Goal: Task Accomplishment & Management: Manage account settings

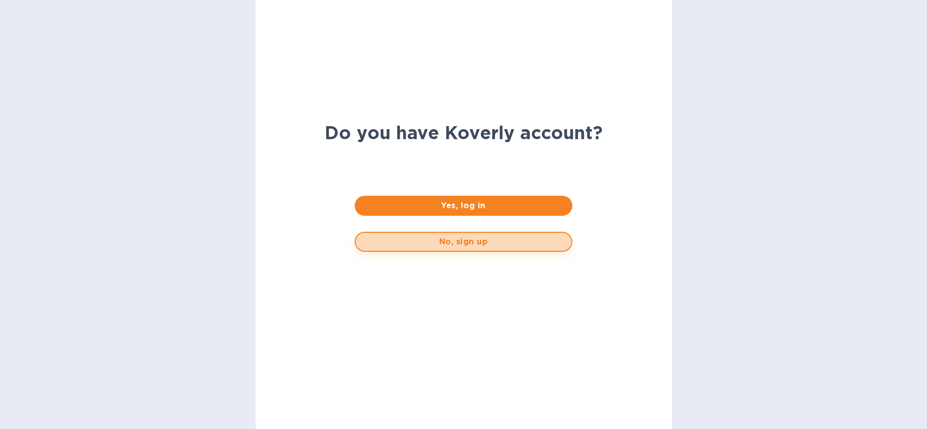
click at [446, 244] on span "No, sign up" at bounding box center [464, 242] width 200 height 12
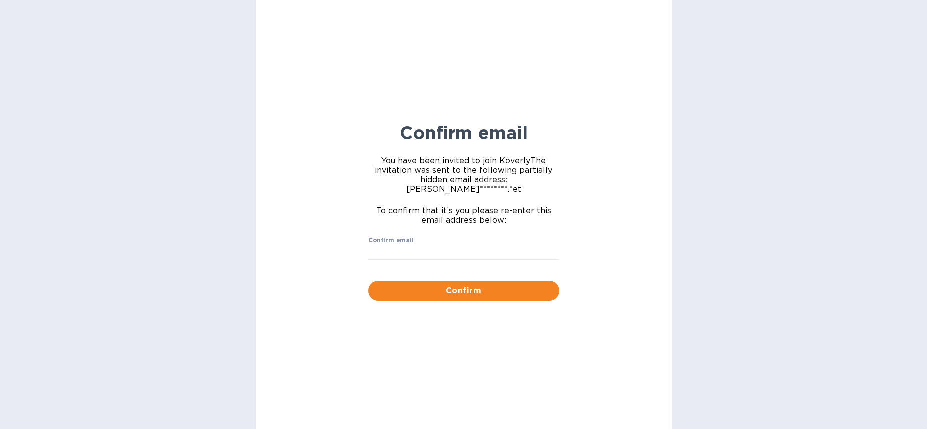
click at [446, 245] on input "Confirm email" at bounding box center [463, 252] width 191 height 15
click at [386, 238] on label "Confirm email" at bounding box center [391, 241] width 46 height 6
click at [386, 245] on input "Confirm email" at bounding box center [463, 252] width 191 height 15
type input "[PERSON_NAME][EMAIL_ADDRESS][DOMAIN_NAME]"
click at [368, 281] on button "Confirm" at bounding box center [463, 291] width 191 height 20
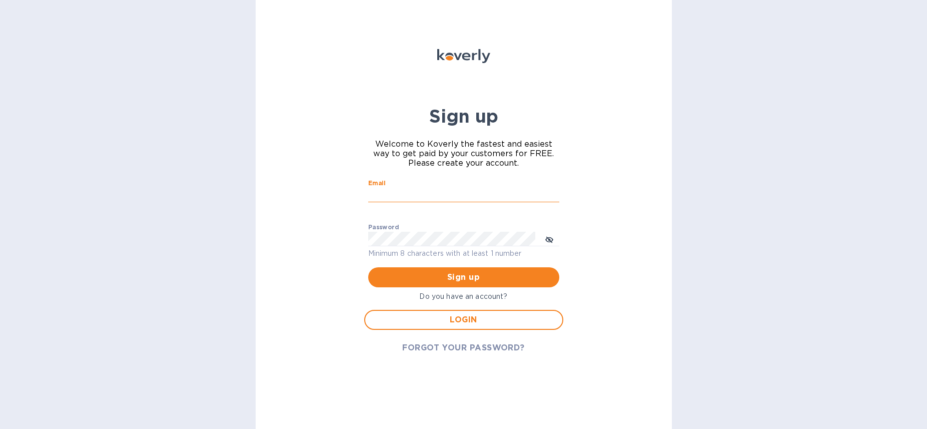
click at [418, 196] on input "Email" at bounding box center [463, 195] width 191 height 15
click at [421, 196] on input "Email" at bounding box center [463, 195] width 191 height 15
type input "[PERSON_NAME][EMAIL_ADDRESS][DOMAIN_NAME]"
click at [368, 267] on button "Sign up" at bounding box center [463, 277] width 191 height 20
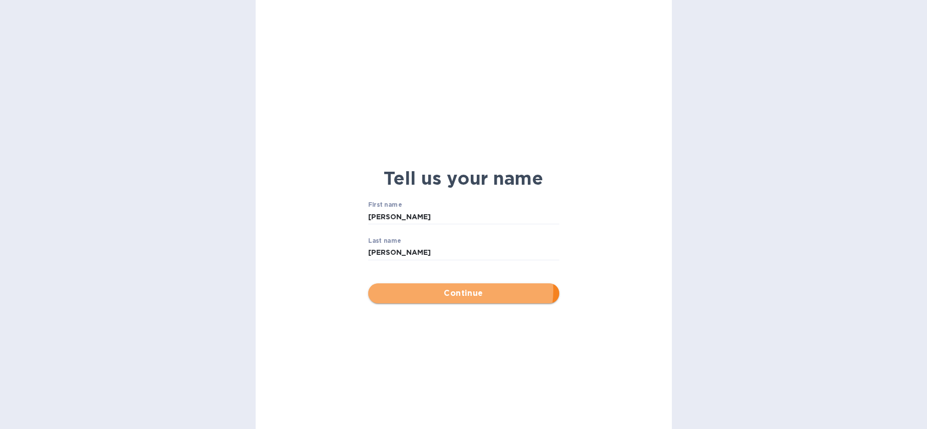
click at [471, 290] on span "Continue" at bounding box center [463, 293] width 175 height 12
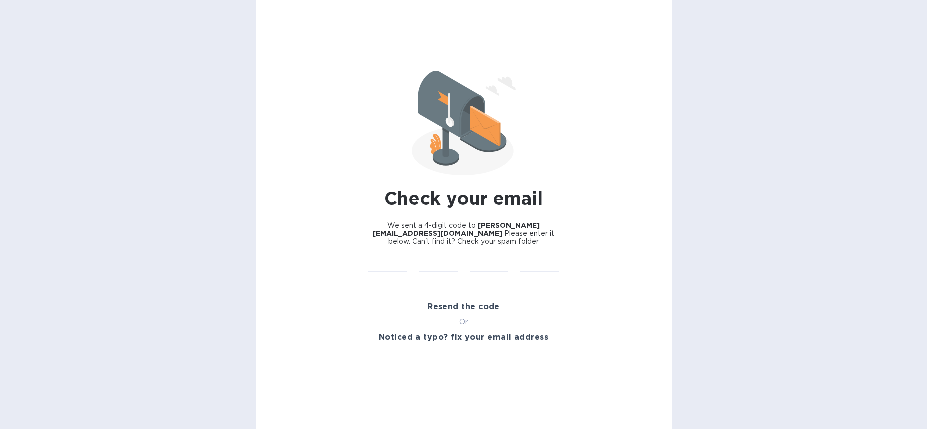
click at [432, 303] on span "Resend the code" at bounding box center [463, 307] width 73 height 12
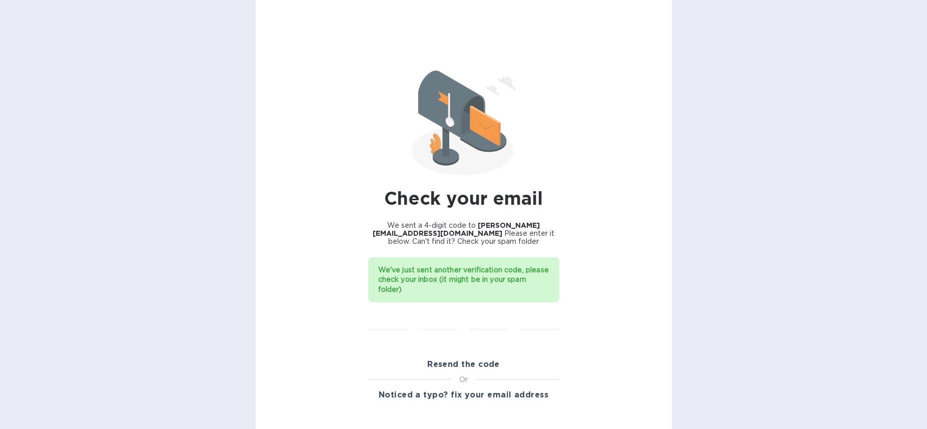
click at [409, 374] on div "Or" at bounding box center [463, 379] width 191 height 11
click at [330, 266] on div "Check your email We sent a 4-digit code to ruth@airseaintl.net Please enter it …" at bounding box center [464, 214] width 416 height 429
click at [470, 314] on input "text" at bounding box center [489, 321] width 39 height 15
paste input "4021"
type input "1"
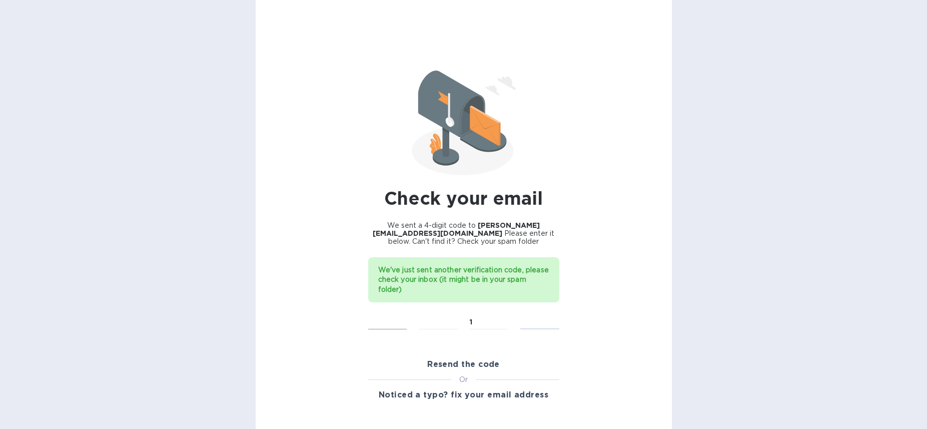
click at [384, 315] on input "text" at bounding box center [387, 321] width 39 height 15
paste input "4021"
type input "1"
drag, startPoint x: 477, startPoint y: 310, endPoint x: 318, endPoint y: 310, distance: 158.6
click at [318, 310] on div "Check your email We sent a 4-digit code to ruth@airseaintl.net Please enter it …" at bounding box center [464, 214] width 416 height 429
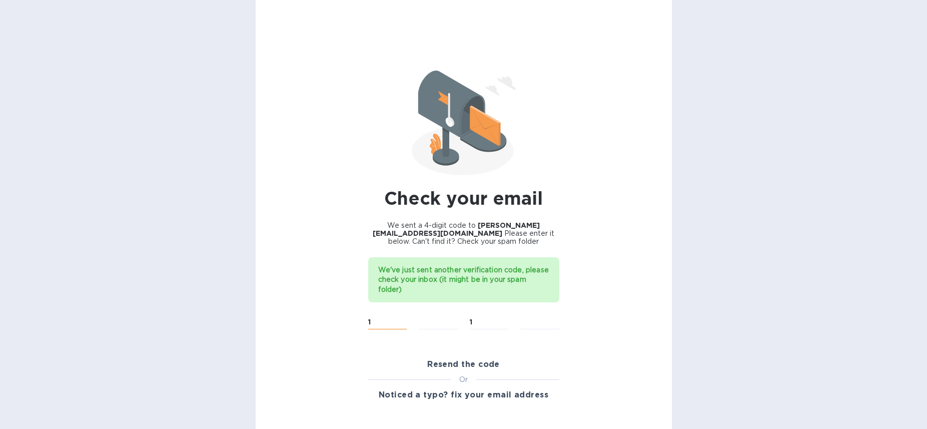
click at [383, 314] on input "1" at bounding box center [387, 321] width 39 height 15
type input "8"
click at [383, 314] on input "text" at bounding box center [387, 321] width 39 height 15
click at [426, 314] on input "8" at bounding box center [438, 321] width 39 height 15
click at [375, 316] on input "text" at bounding box center [387, 321] width 39 height 15
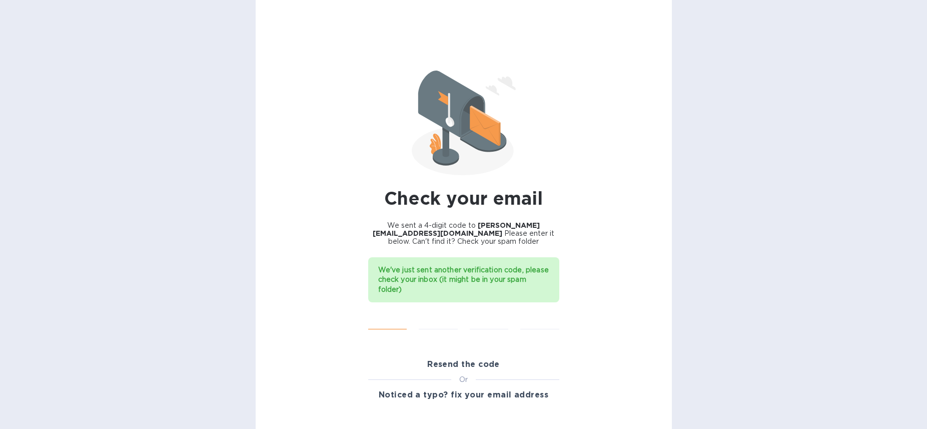
type input "8"
type input "4"
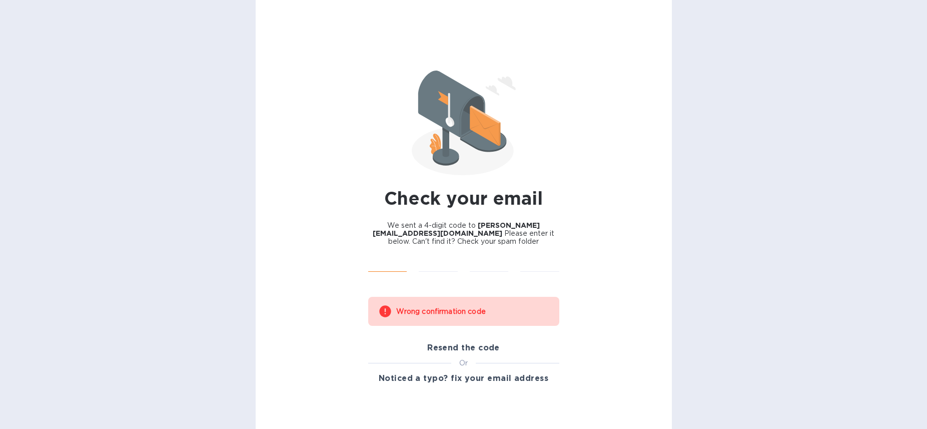
click at [385, 257] on input "text" at bounding box center [387, 264] width 39 height 15
type input "4"
type input "0"
type input "2"
type input "1"
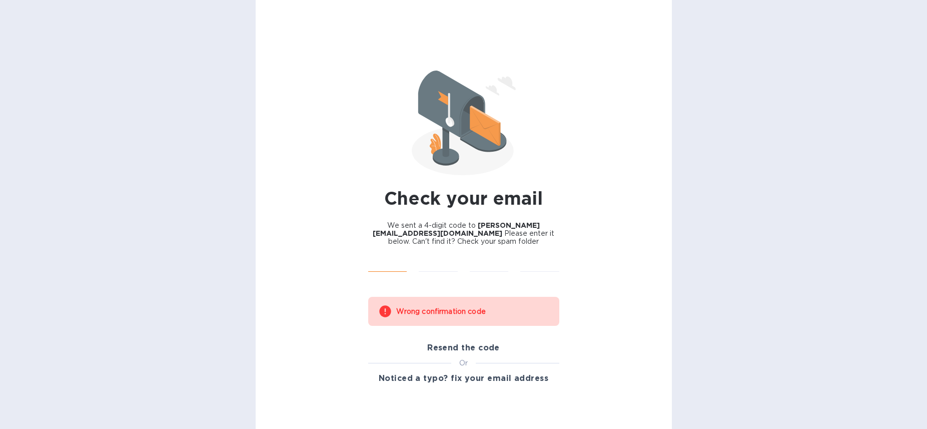
click at [380, 257] on input "text" at bounding box center [387, 264] width 39 height 15
type input "4"
type input "0"
type input "2"
type input "1"
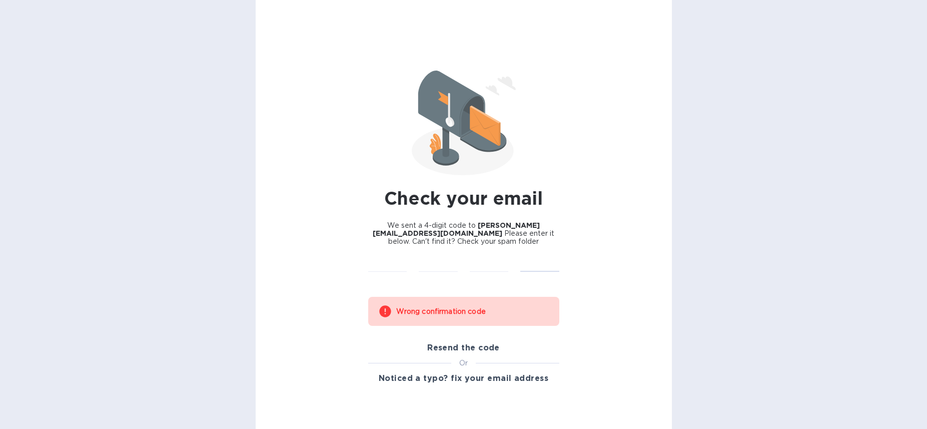
click at [463, 332] on div "Resend the code Or Noticed a typo? fix your email address" at bounding box center [463, 363] width 203 height 63
click at [461, 342] on span "Resend the code" at bounding box center [463, 348] width 73 height 12
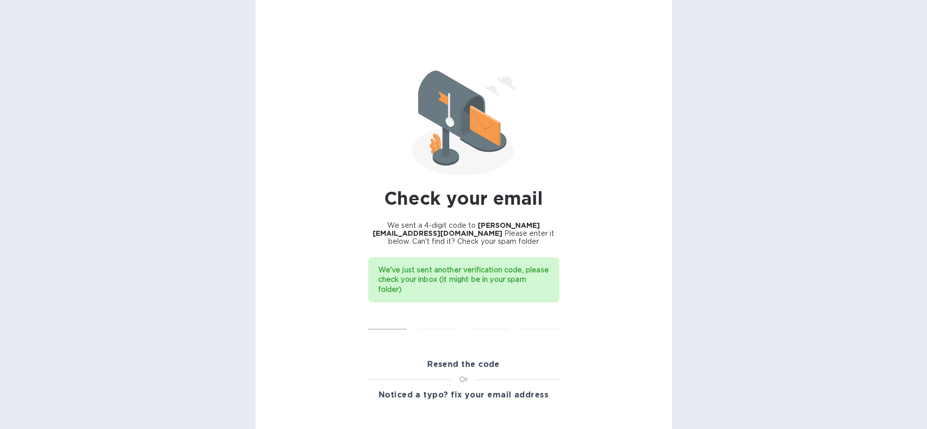
click at [397, 314] on input "text" at bounding box center [387, 321] width 39 height 15
type input "5"
type input "0"
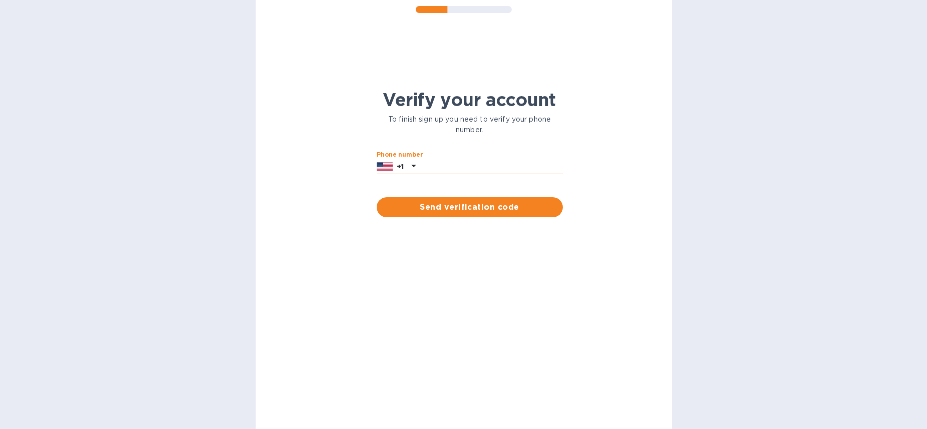
click at [449, 162] on input "text" at bounding box center [491, 166] width 143 height 15
type input "8016886314"
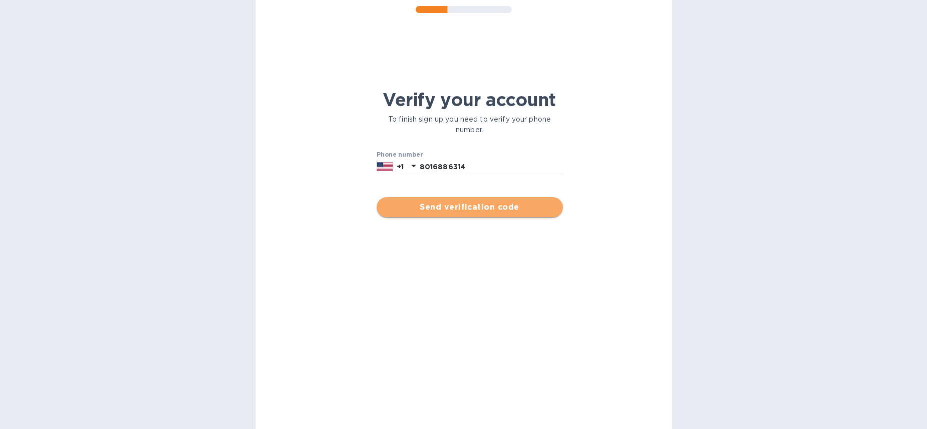
click at [468, 215] on button "Send verification code" at bounding box center [470, 207] width 186 height 20
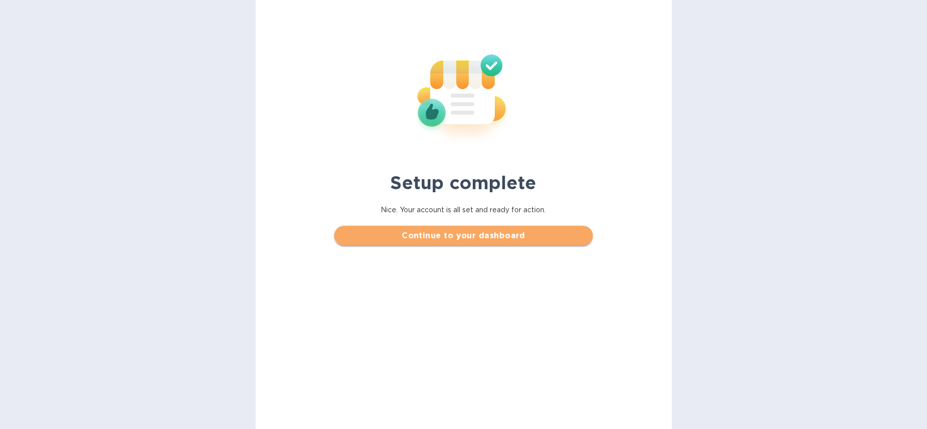
click at [481, 245] on button "Continue to your dashboard" at bounding box center [463, 236] width 259 height 20
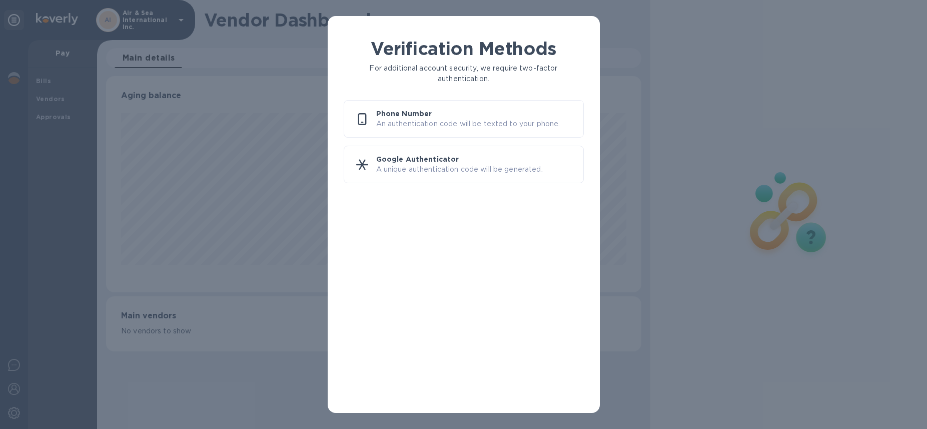
scroll to position [216, 535]
click at [415, 122] on p "An authentication code will be texted to your phone." at bounding box center [475, 124] width 199 height 11
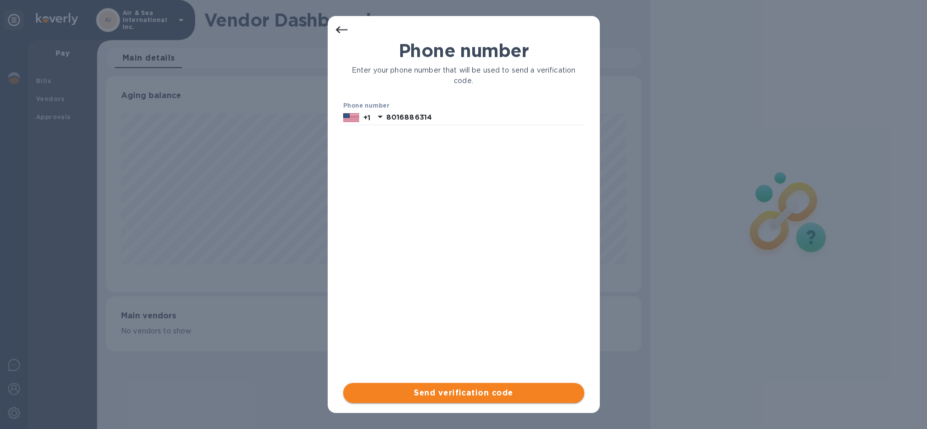
click at [414, 393] on span "Send verification code" at bounding box center [463, 393] width 225 height 12
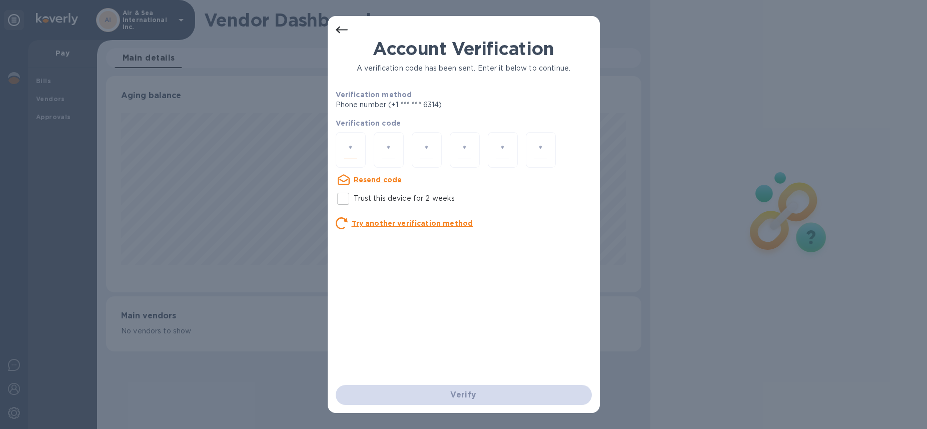
click at [356, 151] on input "number" at bounding box center [350, 150] width 13 height 19
type input "2"
type input "7"
type input "8"
type input "0"
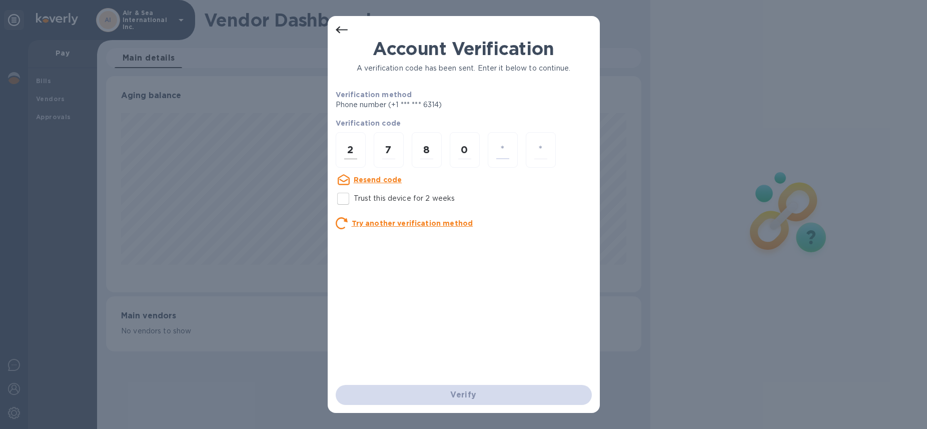
type input "8"
type input "2"
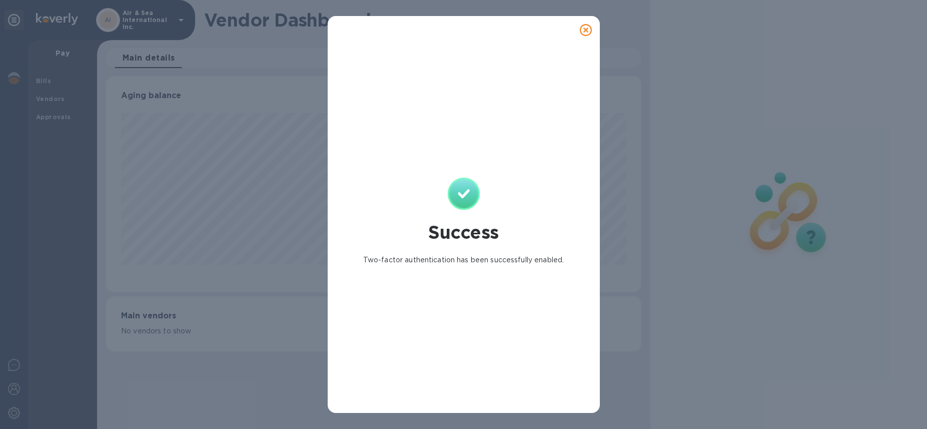
click at [587, 29] on icon at bounding box center [586, 30] width 12 height 12
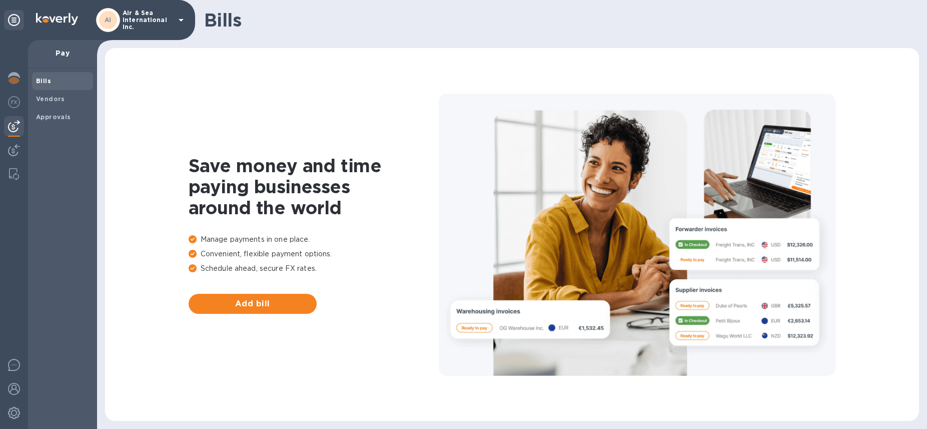
click at [173, 21] on div "AI Air & Sea International Inc." at bounding box center [141, 20] width 91 height 24
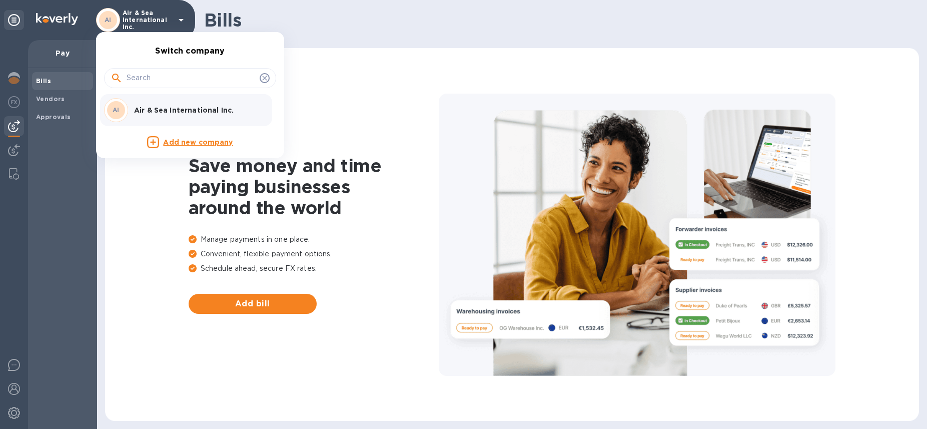
click at [30, 237] on div at bounding box center [463, 214] width 927 height 429
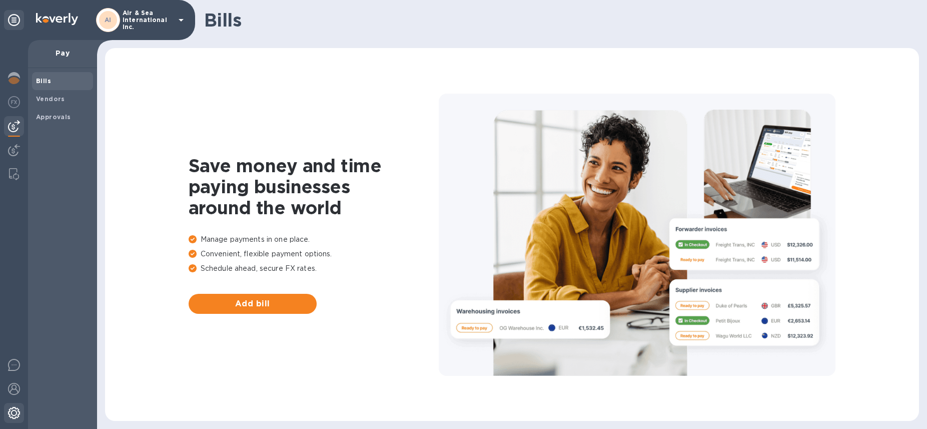
click at [11, 415] on img at bounding box center [14, 413] width 12 height 12
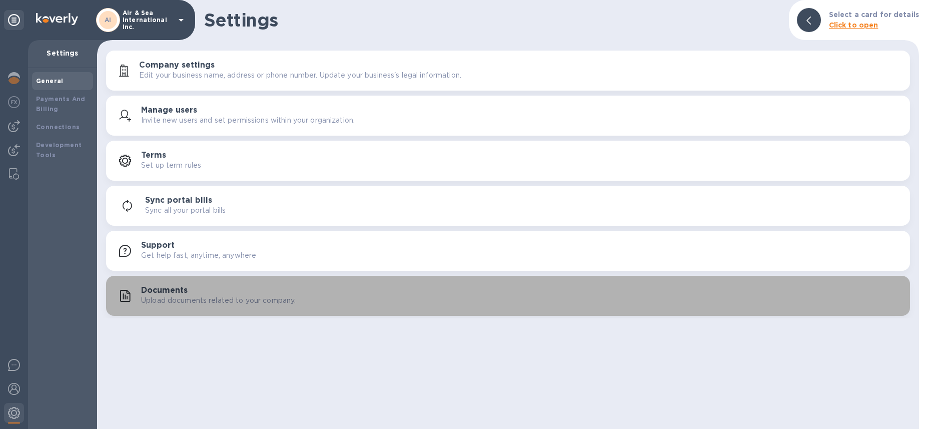
click at [177, 303] on p "Upload documents related to your company." at bounding box center [218, 300] width 155 height 11
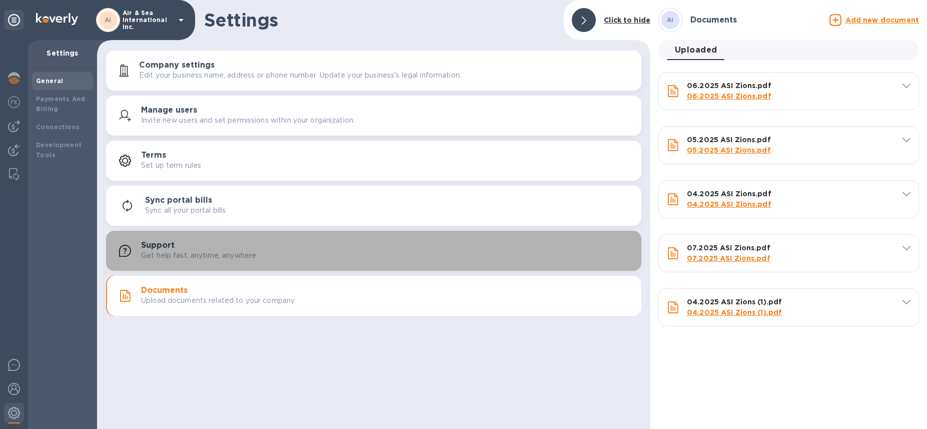
click at [172, 252] on p "Get help fast, anytime, anywhere" at bounding box center [198, 255] width 115 height 11
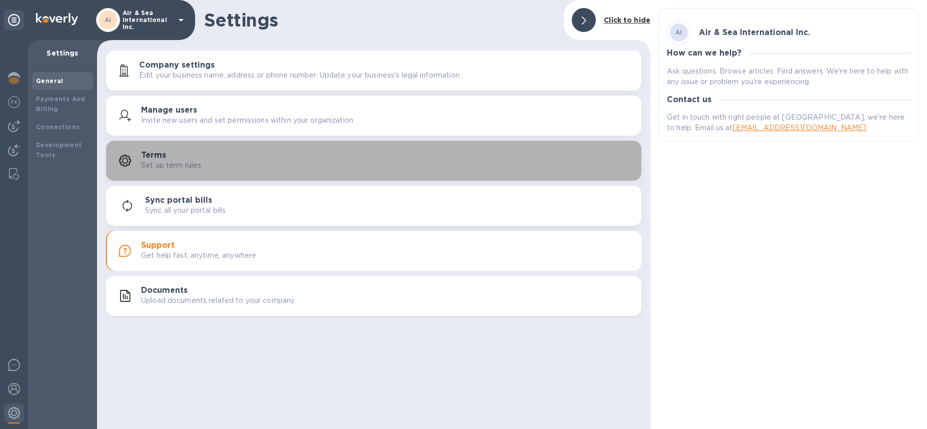
click at [186, 152] on div "Terms Set up term rules" at bounding box center [387, 161] width 492 height 20
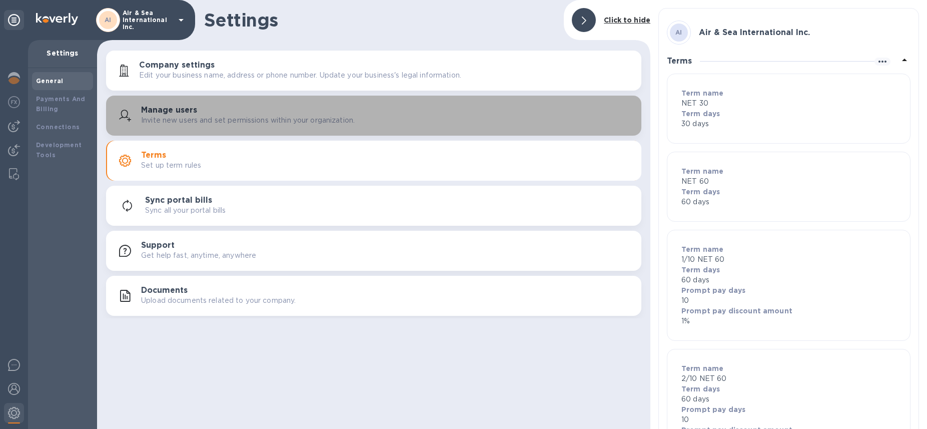
click at [186, 113] on h3 "Manage users" at bounding box center [169, 111] width 56 height 10
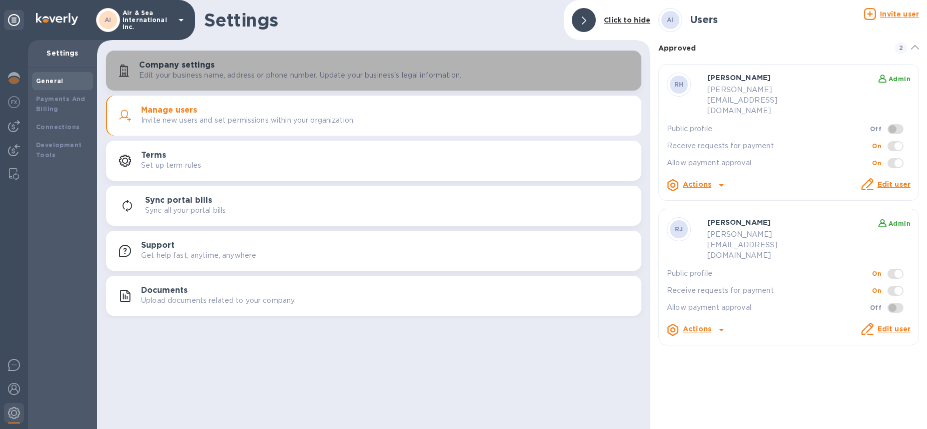
click at [182, 77] on p "Edit your business name, address or phone number. Update your business's legal …" at bounding box center [300, 75] width 322 height 11
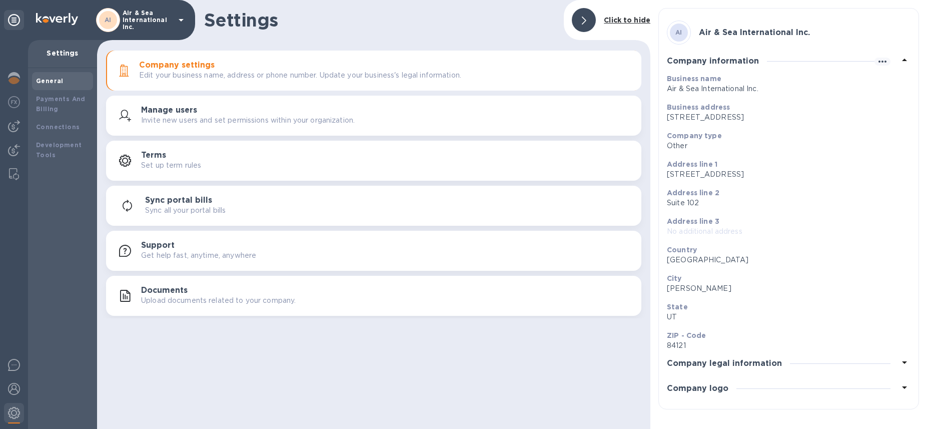
click at [710, 390] on h3 "Company logo" at bounding box center [698, 389] width 62 height 10
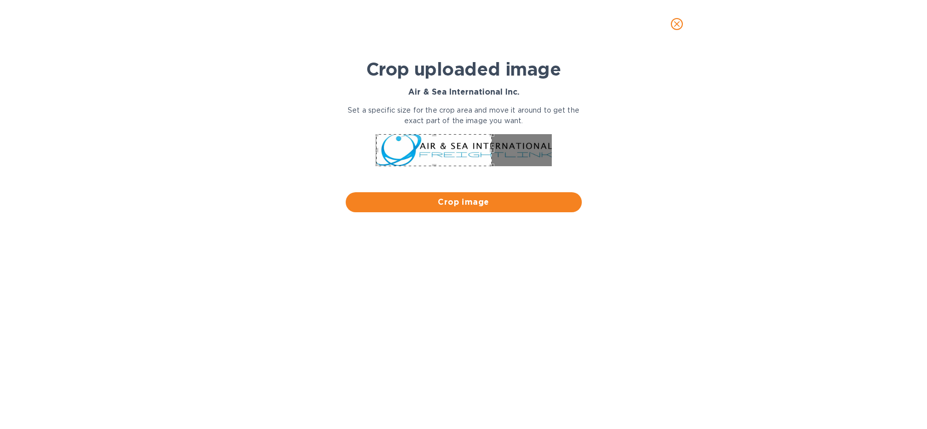
click at [374, 134] on div at bounding box center [464, 151] width 244 height 42
click at [552, 165] on div at bounding box center [464, 151] width 244 height 42
click at [472, 201] on span "Crop image" at bounding box center [464, 202] width 220 height 12
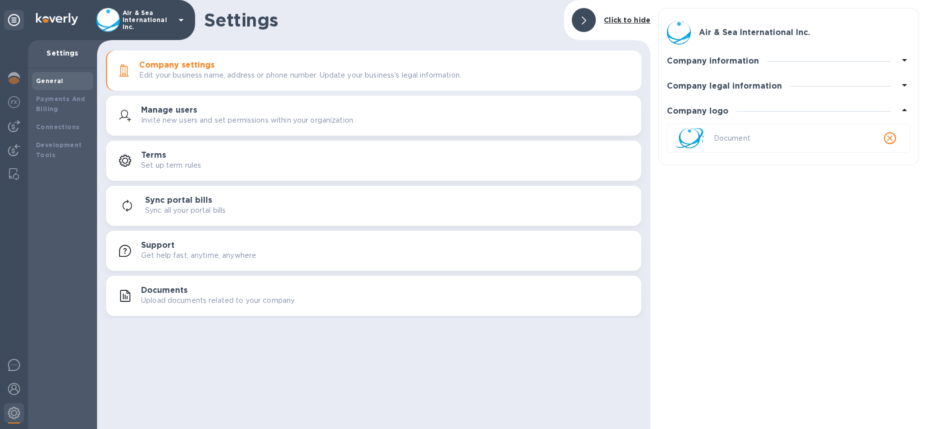
click at [908, 61] on icon at bounding box center [905, 60] width 12 height 12
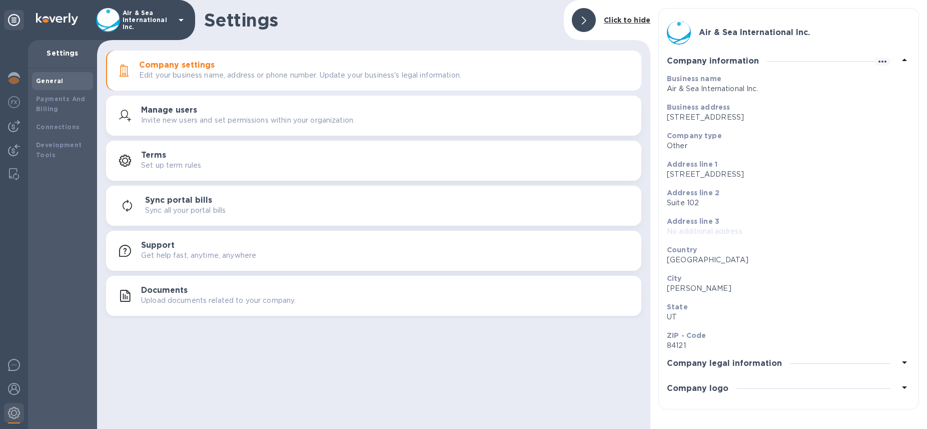
click at [715, 368] on div "Company legal information" at bounding box center [789, 363] width 244 height 25
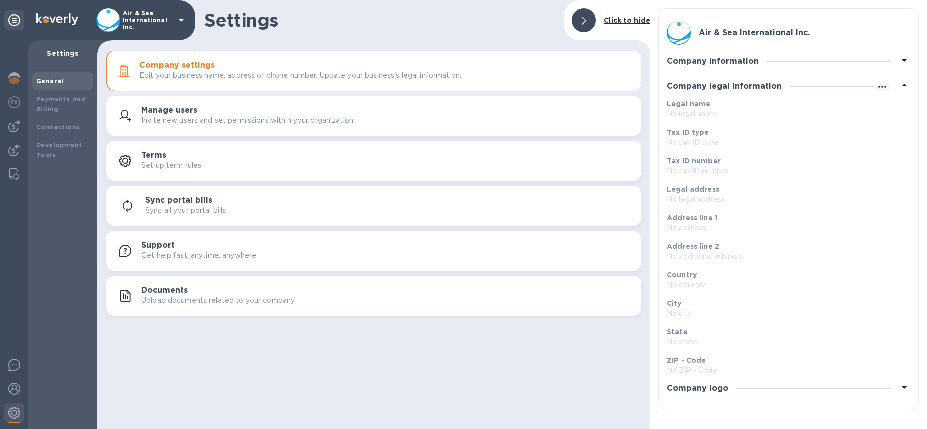
click at [730, 35] on h3 "Air & Sea International Inc." at bounding box center [754, 33] width 111 height 10
click at [582, 22] on icon at bounding box center [584, 21] width 5 height 8
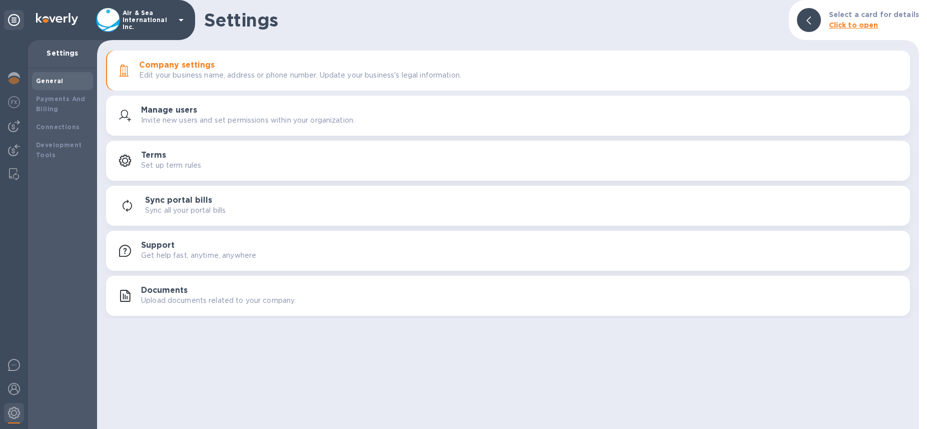
click at [44, 20] on img at bounding box center [57, 19] width 42 height 12
click at [38, 20] on img at bounding box center [57, 19] width 42 height 12
click at [806, 26] on div at bounding box center [809, 20] width 24 height 24
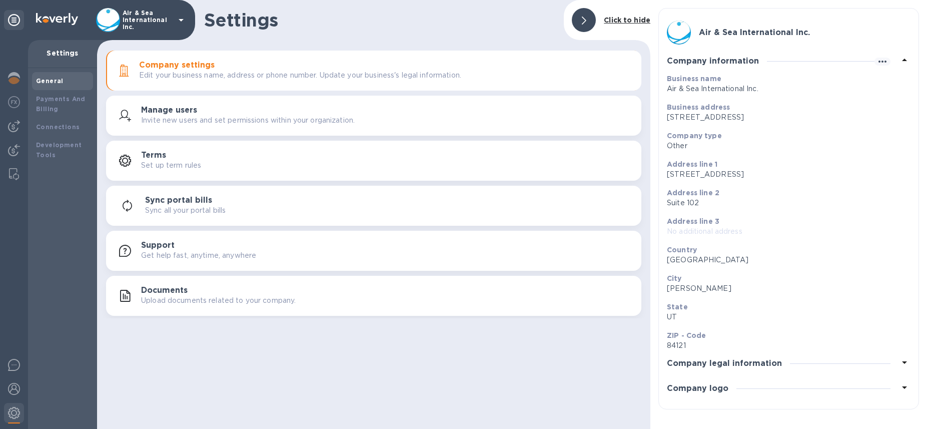
click at [581, 20] on div at bounding box center [584, 20] width 24 height 24
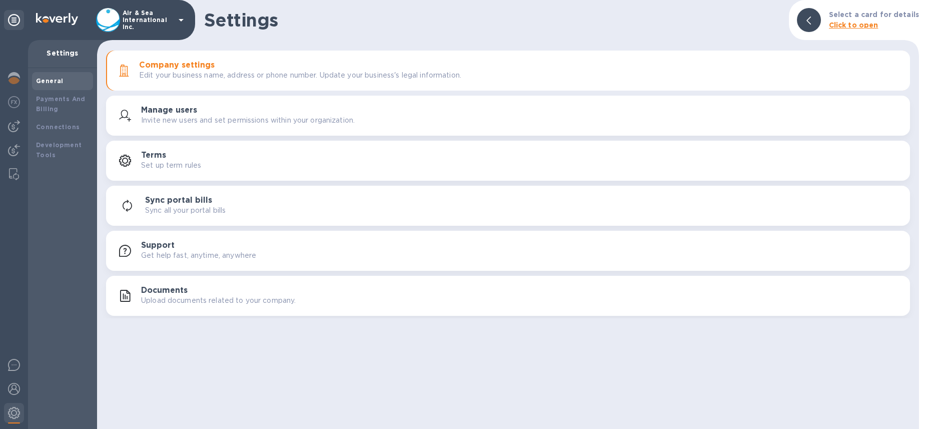
click at [44, 36] on div "Air & Sea International Inc." at bounding box center [97, 20] width 195 height 40
click at [48, 80] on b "General" at bounding box center [50, 81] width 28 height 8
click at [16, 103] on img at bounding box center [14, 102] width 12 height 12
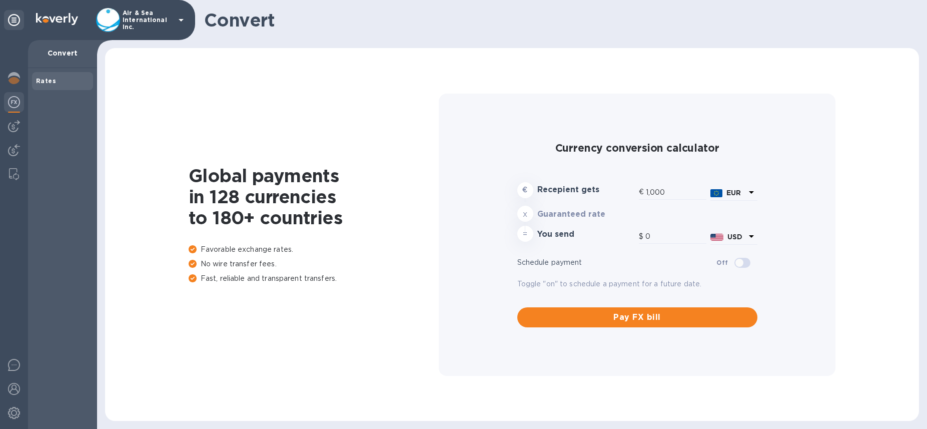
type input "1,171.24"
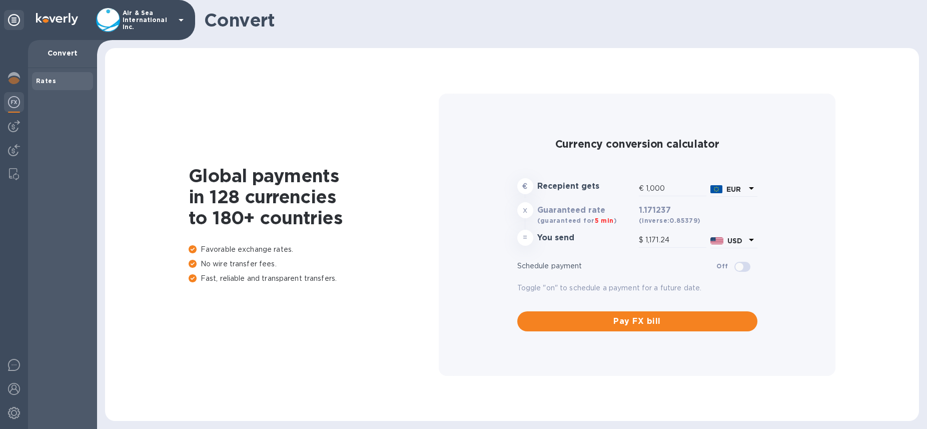
click at [180, 23] on icon at bounding box center [181, 20] width 12 height 12
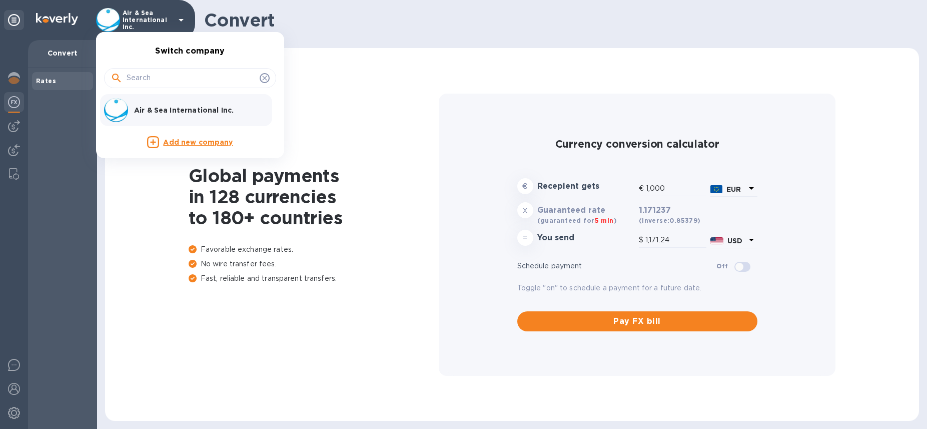
click at [15, 411] on div at bounding box center [463, 214] width 927 height 429
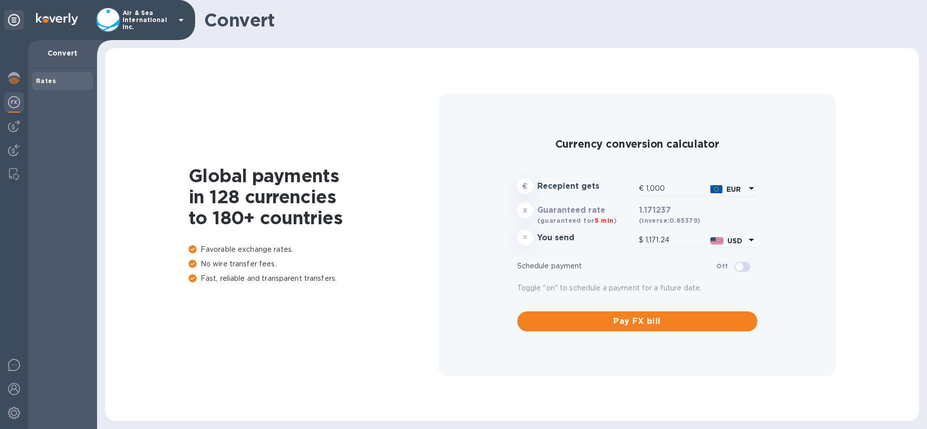
click at [181, 19] on icon at bounding box center [181, 20] width 12 height 12
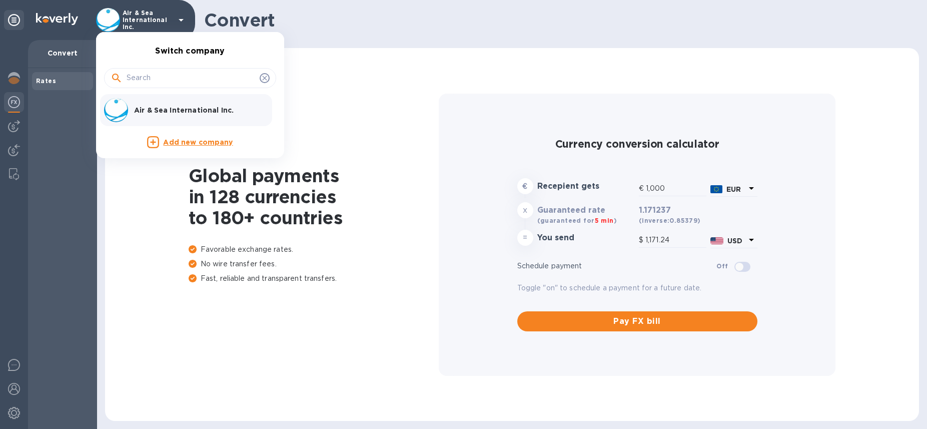
click at [53, 139] on div at bounding box center [463, 214] width 927 height 429
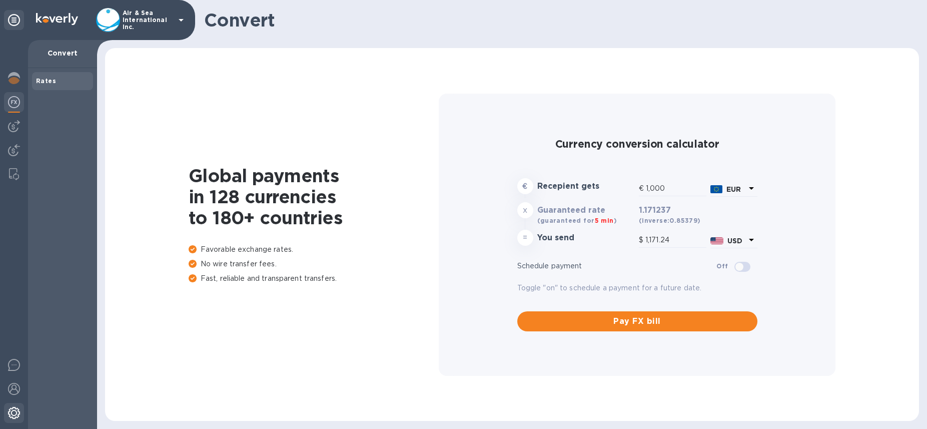
click at [18, 414] on img at bounding box center [14, 413] width 12 height 12
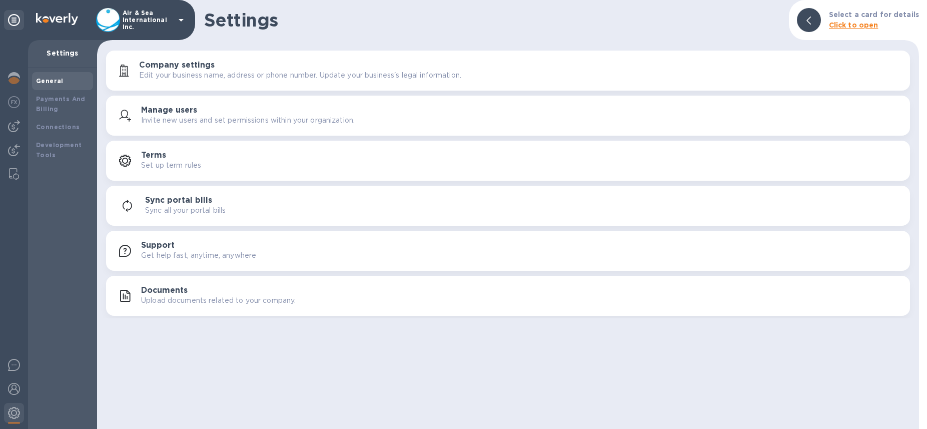
click at [59, 81] on b "General" at bounding box center [50, 81] width 28 height 8
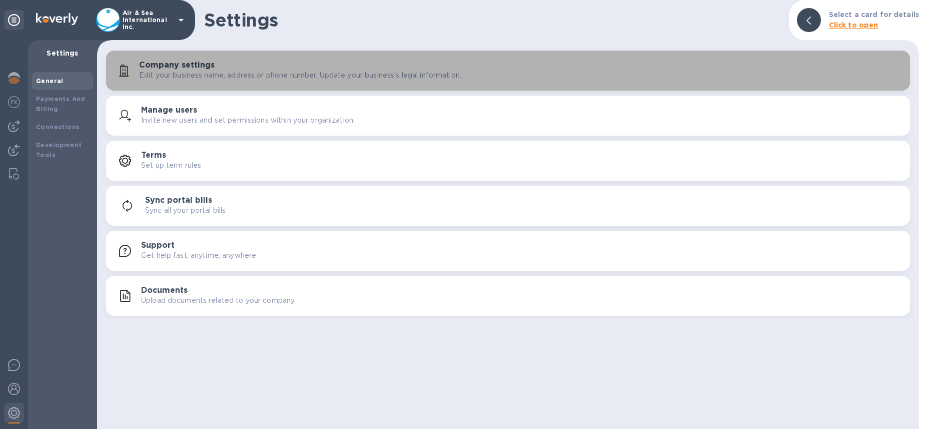
click at [189, 75] on p "Edit your business name, address or phone number. Update your business's legal …" at bounding box center [300, 75] width 322 height 11
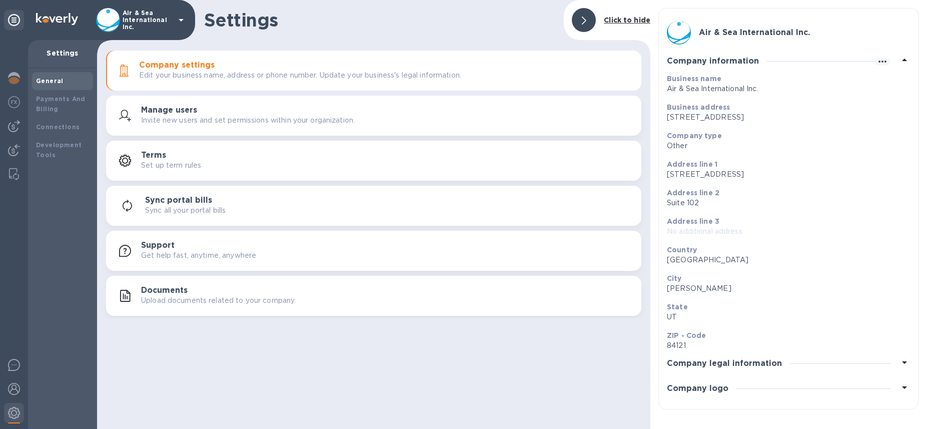
click at [687, 384] on h3 "Company logo" at bounding box center [698, 389] width 62 height 10
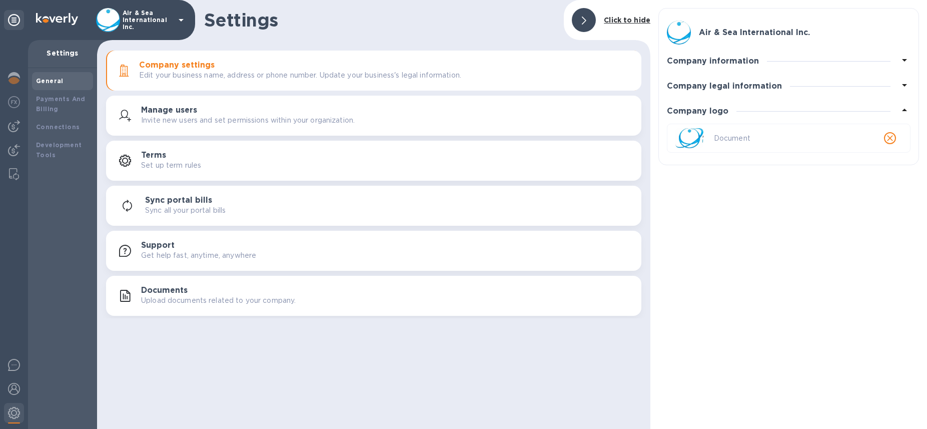
click at [726, 139] on p "Document" at bounding box center [789, 138] width 150 height 11
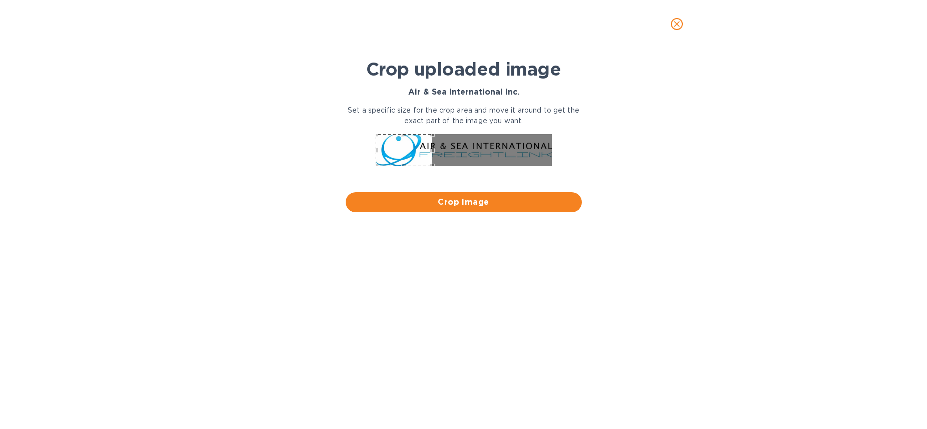
click at [390, 155] on div "Use the arrow keys to move the crop selection area" at bounding box center [404, 150] width 57 height 32
click at [424, 148] on div "Use the up and down arrow keys to move the east drag handle to change the crop …" at bounding box center [424, 148] width 0 height 0
click at [444, 202] on span "Crop image" at bounding box center [464, 202] width 220 height 12
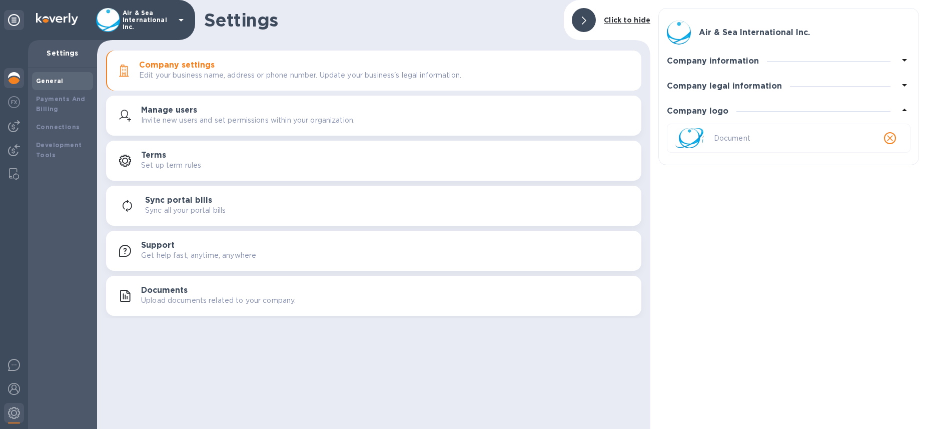
click at [17, 84] on div at bounding box center [14, 79] width 20 height 22
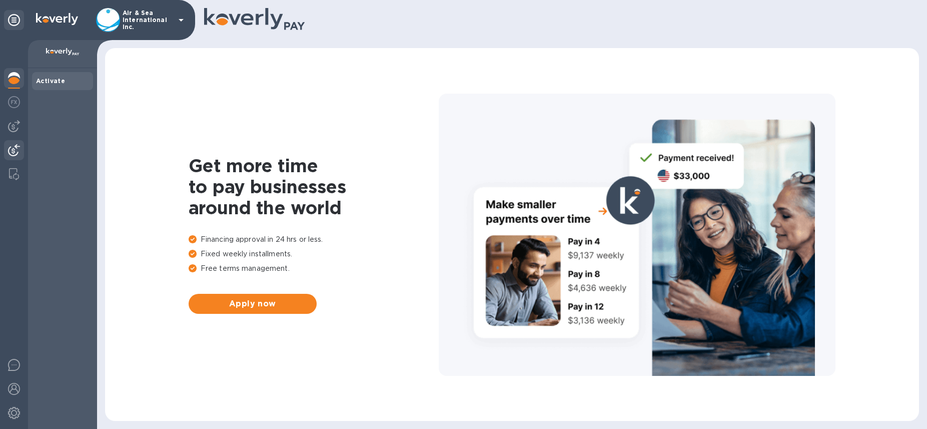
click at [12, 151] on img at bounding box center [14, 150] width 12 height 12
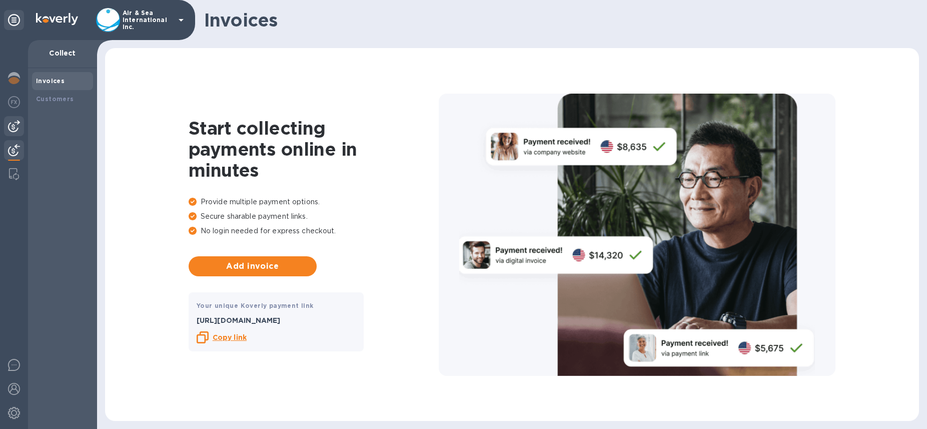
click at [15, 126] on img at bounding box center [14, 126] width 12 height 12
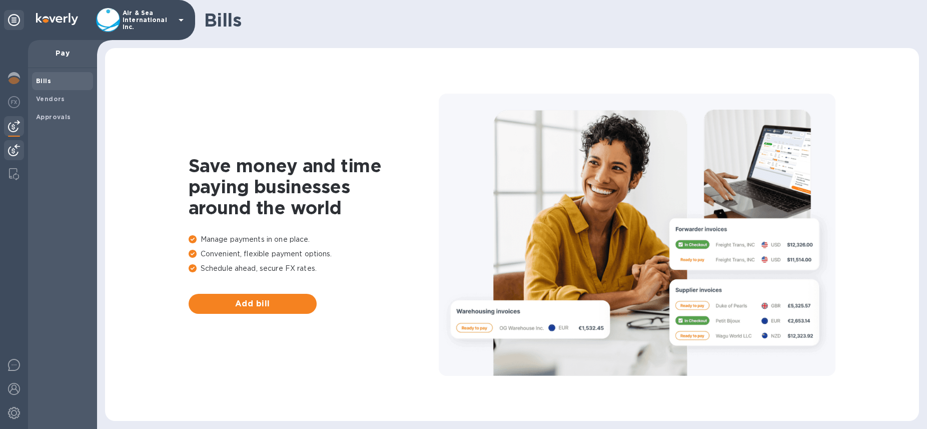
click at [13, 150] on img at bounding box center [14, 150] width 12 height 12
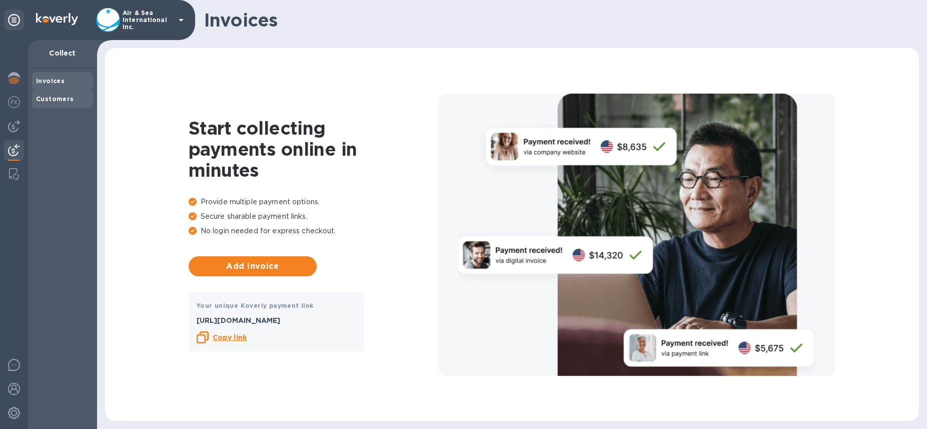
click at [48, 95] on b "Customers" at bounding box center [55, 99] width 38 height 8
click at [236, 273] on button "Add customer" at bounding box center [253, 266] width 128 height 20
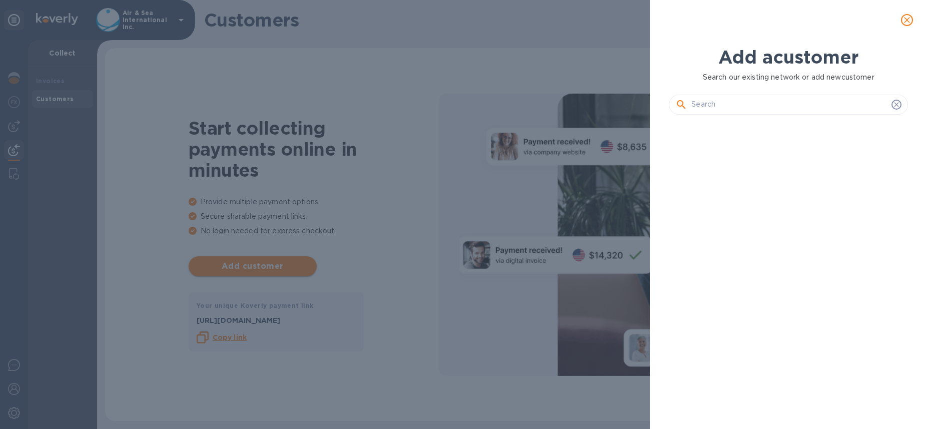
scroll to position [272, 243]
click at [250, 353] on div "Add a customer Search our existing network or add new customer" at bounding box center [463, 214] width 927 height 429
click at [907, 20] on icon "close" at bounding box center [907, 20] width 6 height 6
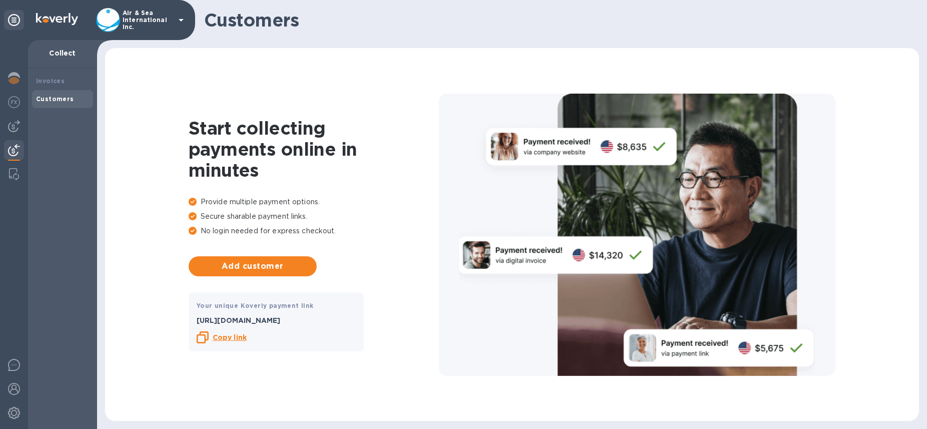
click at [228, 338] on b "Copy link" at bounding box center [230, 337] width 34 height 8
click at [181, 20] on icon at bounding box center [181, 20] width 5 height 3
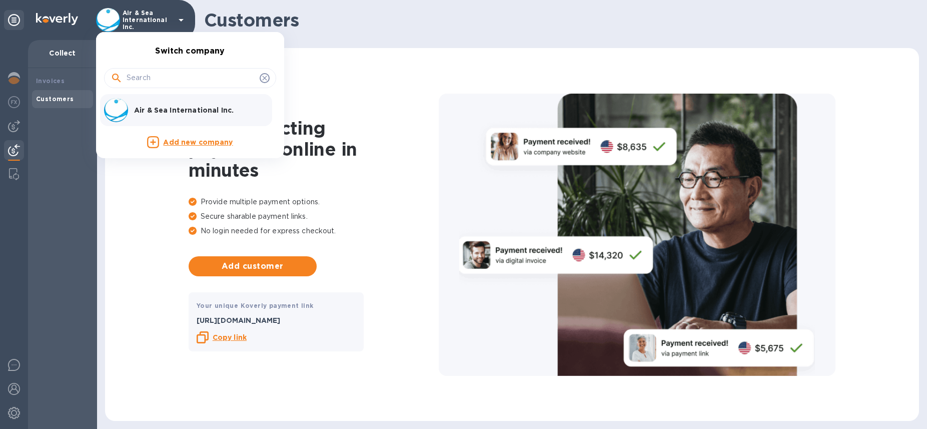
click at [135, 208] on div at bounding box center [463, 214] width 927 height 429
